Goal: Find specific page/section: Find specific page/section

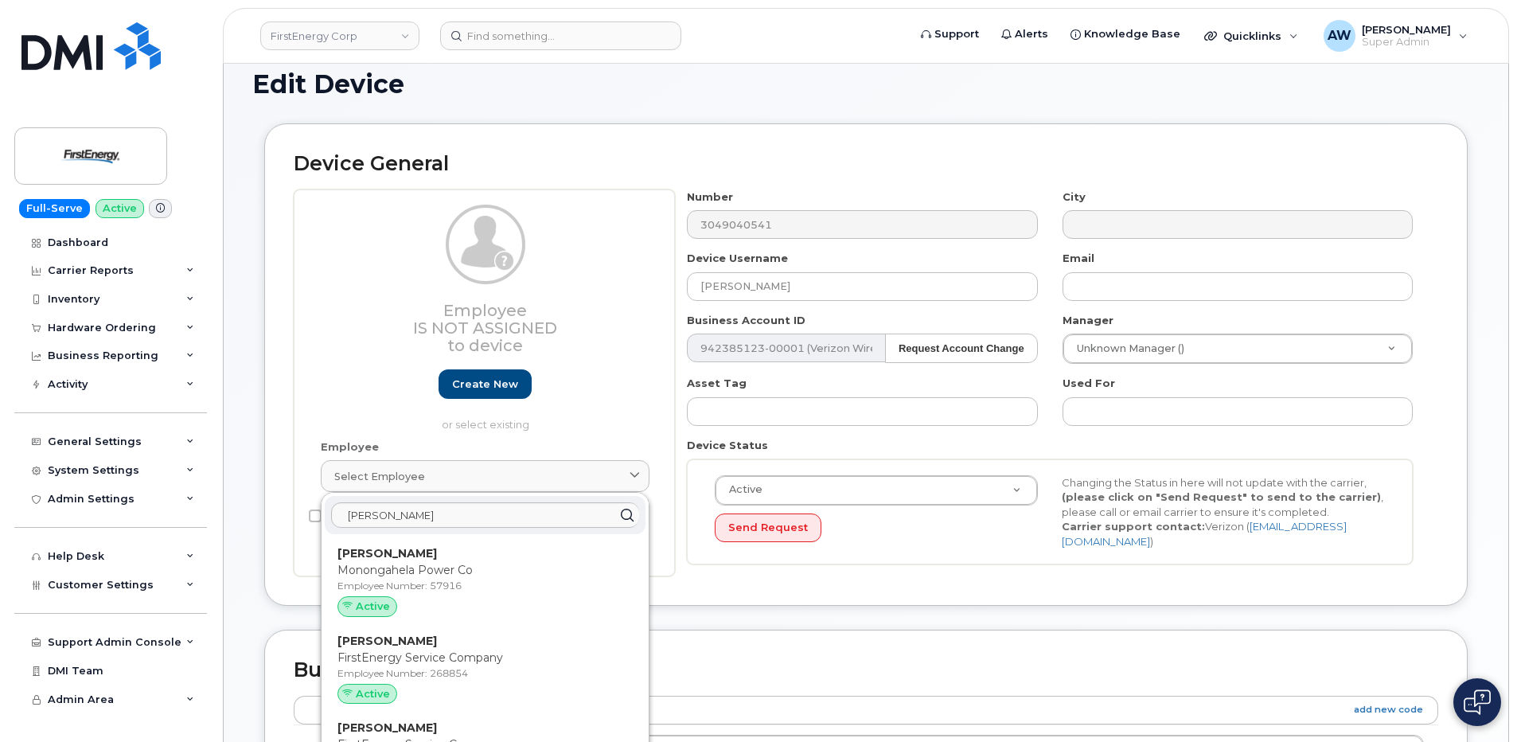
scroll to position [4697, 0]
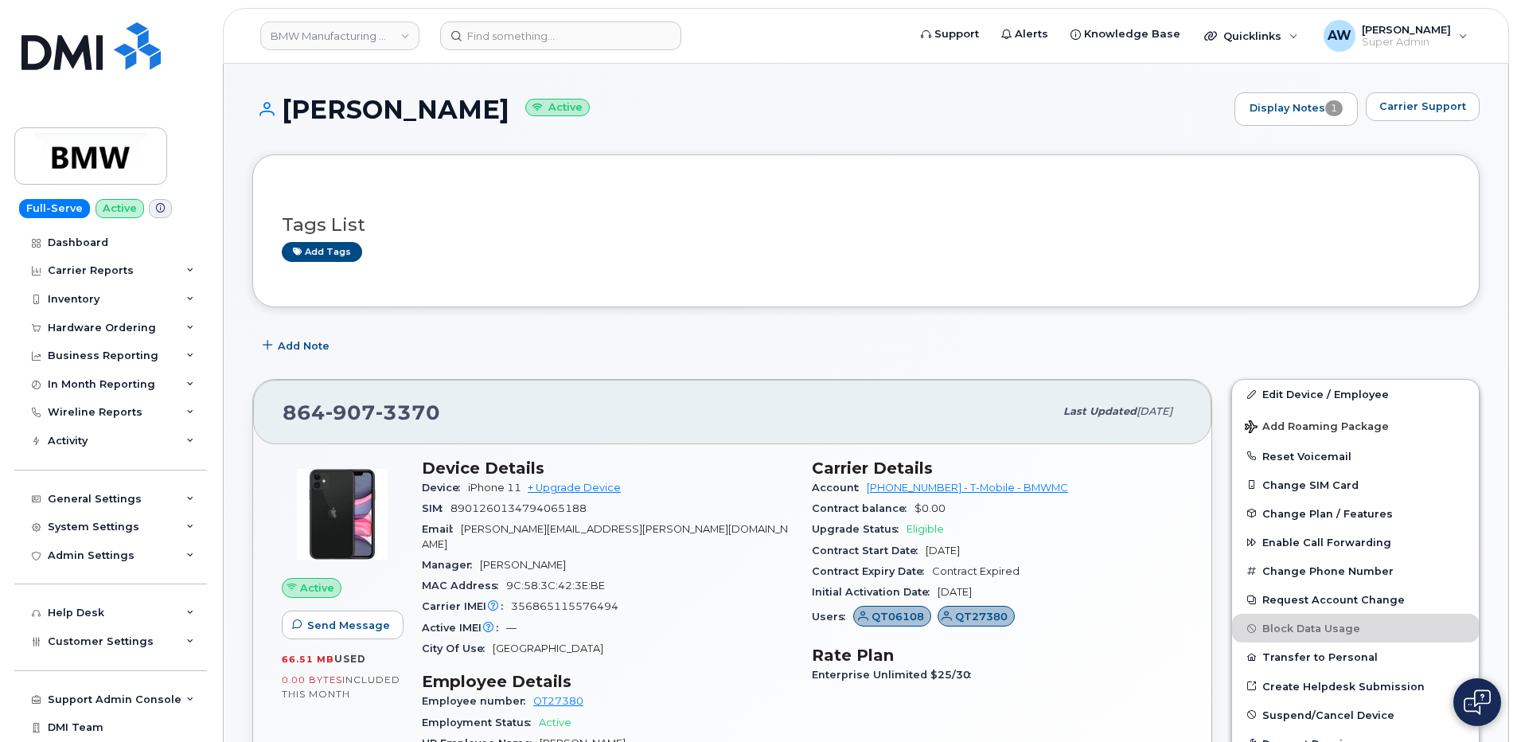
scroll to position [1513, 0]
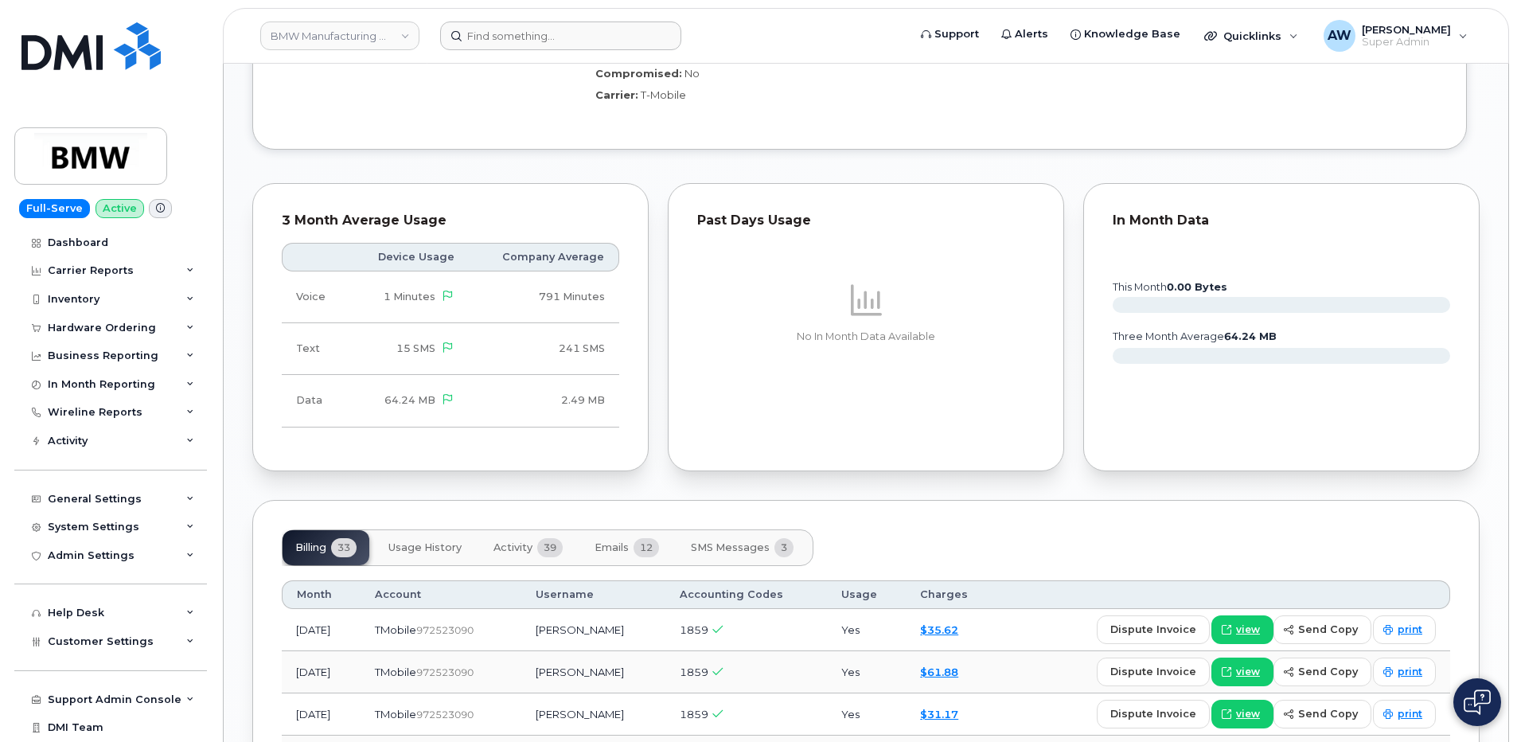
drag, startPoint x: 532, startPoint y: 18, endPoint x: 529, endPoint y: 30, distance: 12.4
click at [532, 18] on header "BMW Manufacturing Co LLC Support Alerts Knowledge Base Quicklinks Suspend / Can…" at bounding box center [866, 36] width 1286 height 56
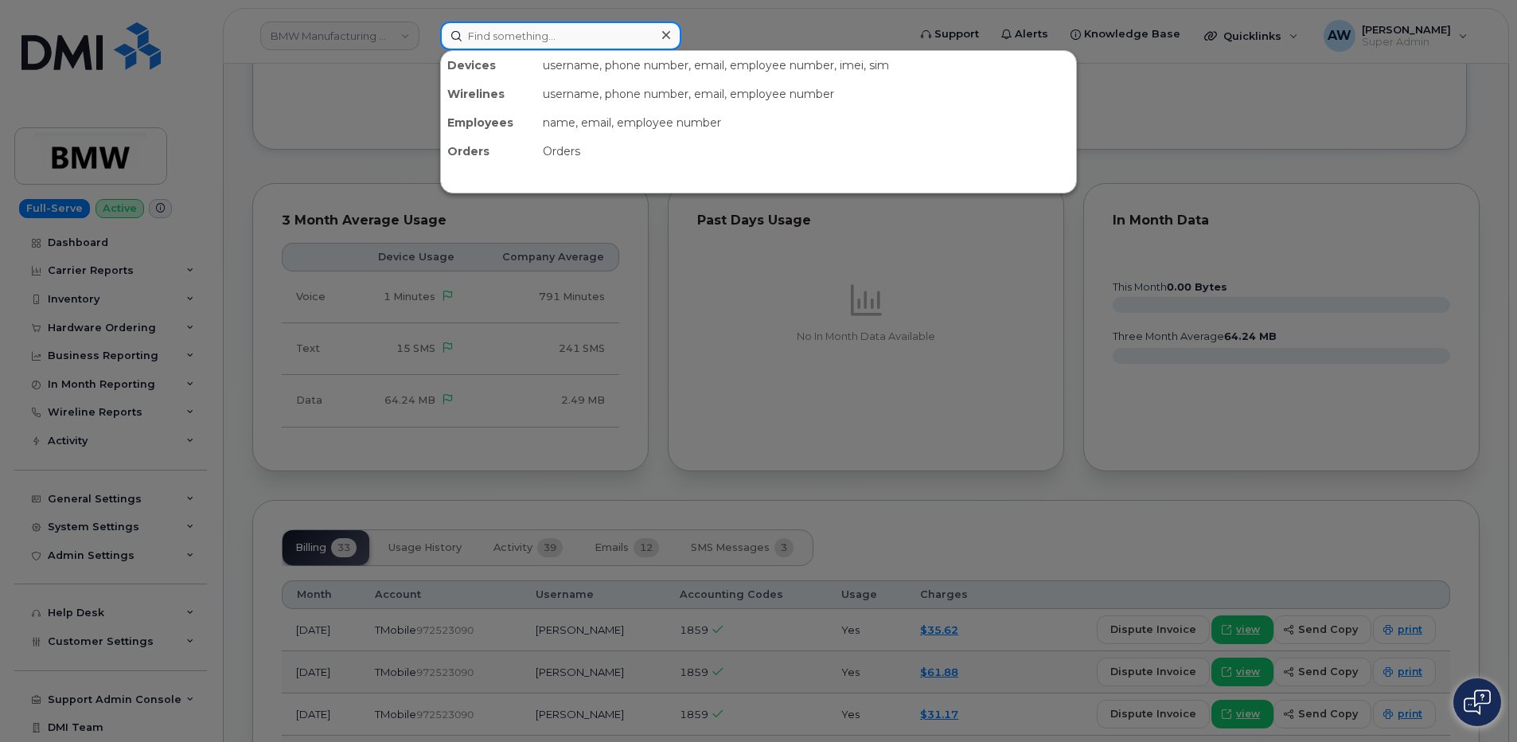
click at [526, 39] on input at bounding box center [560, 35] width 241 height 29
paste input "6145358694"
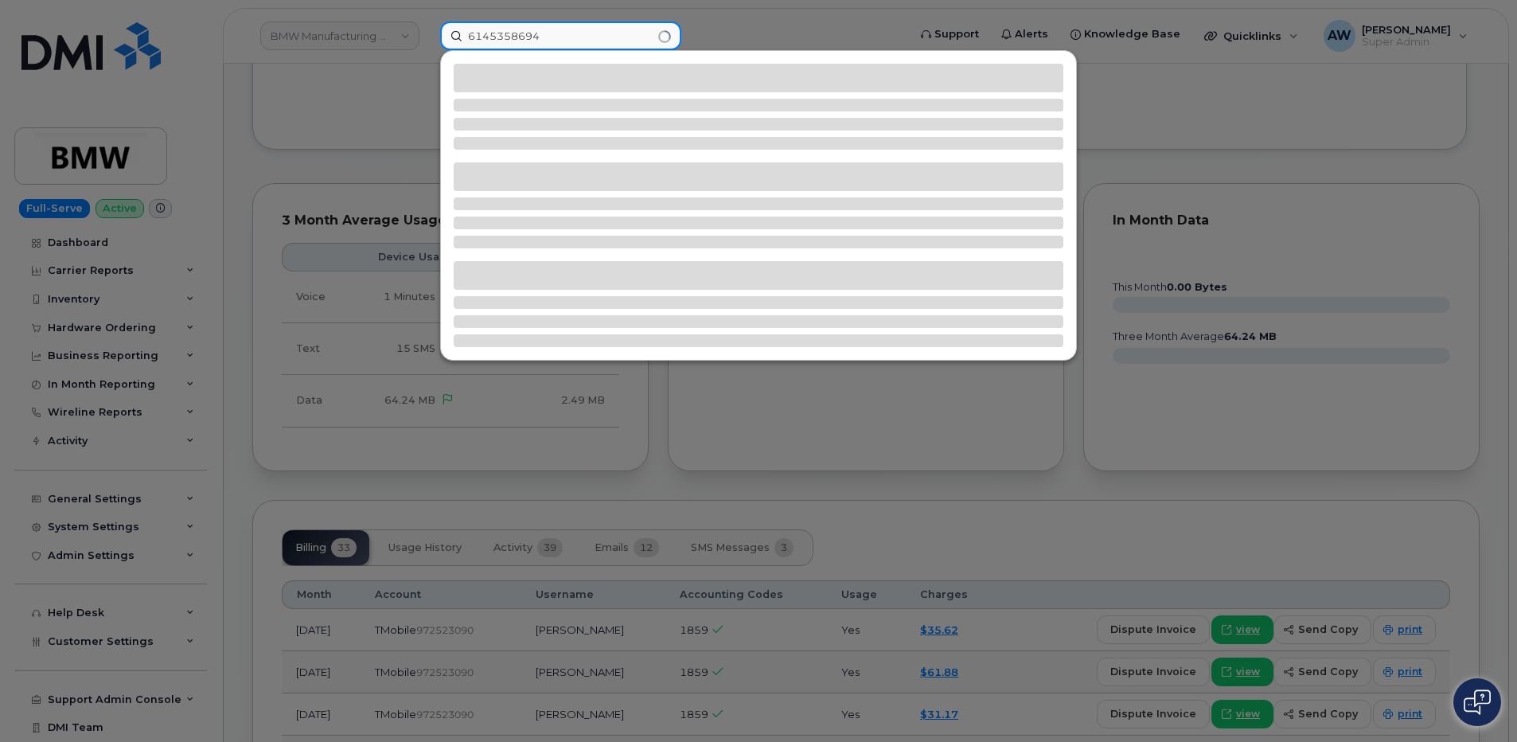
type input "6145358694"
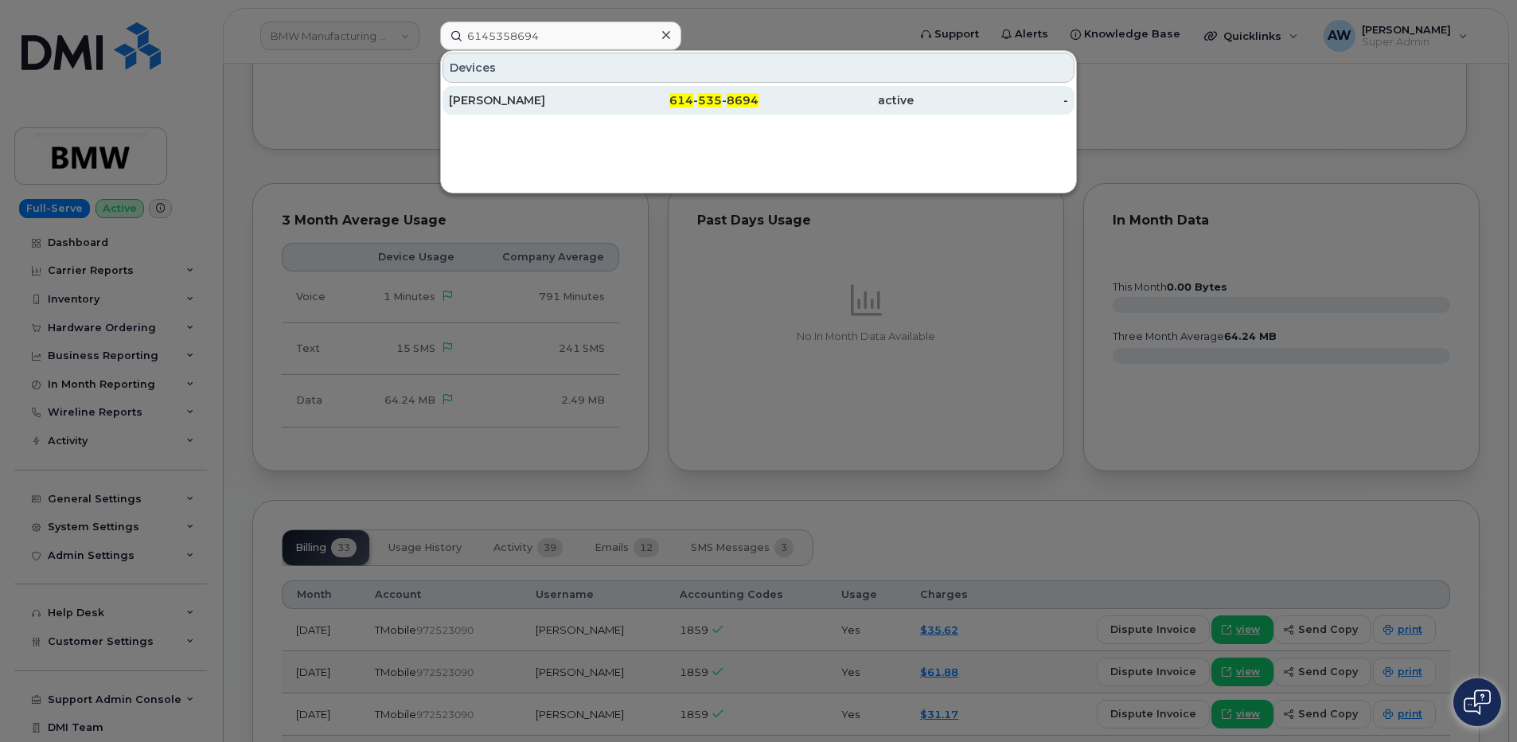
click at [541, 100] on div "DAVID MILHEIM" at bounding box center [526, 100] width 155 height 16
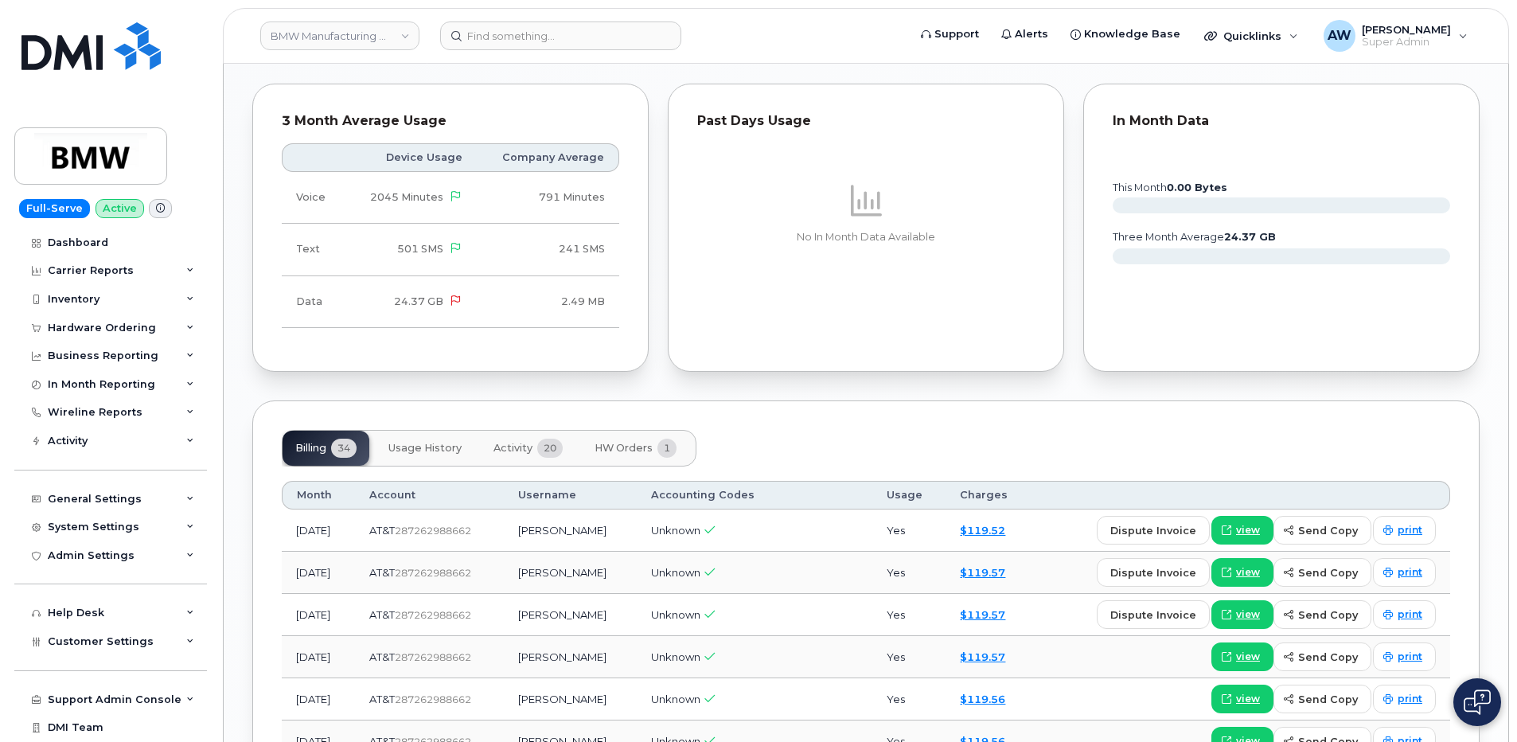
scroll to position [1911, 0]
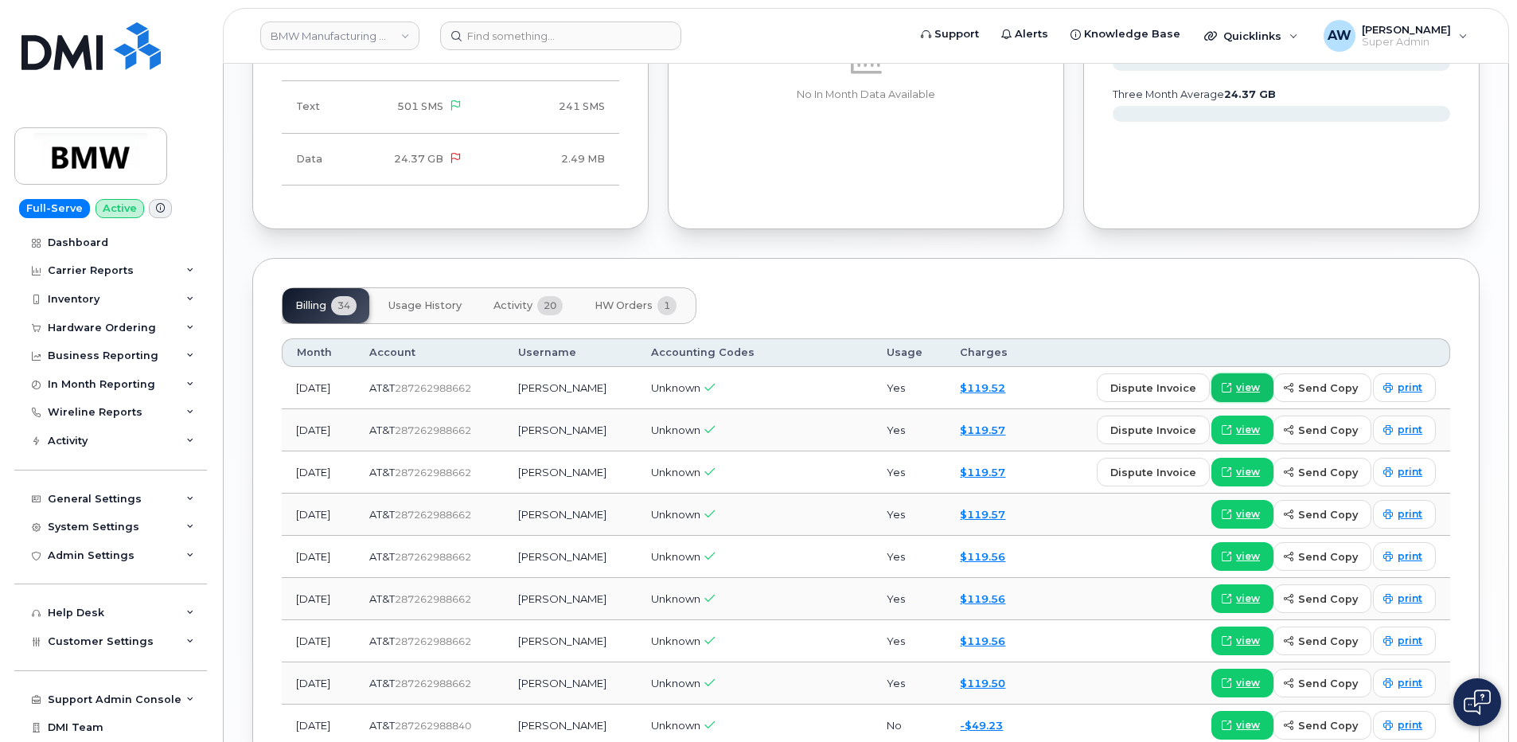
click at [1260, 381] on span "view" at bounding box center [1248, 388] width 24 height 14
